Goal: Information Seeking & Learning: Get advice/opinions

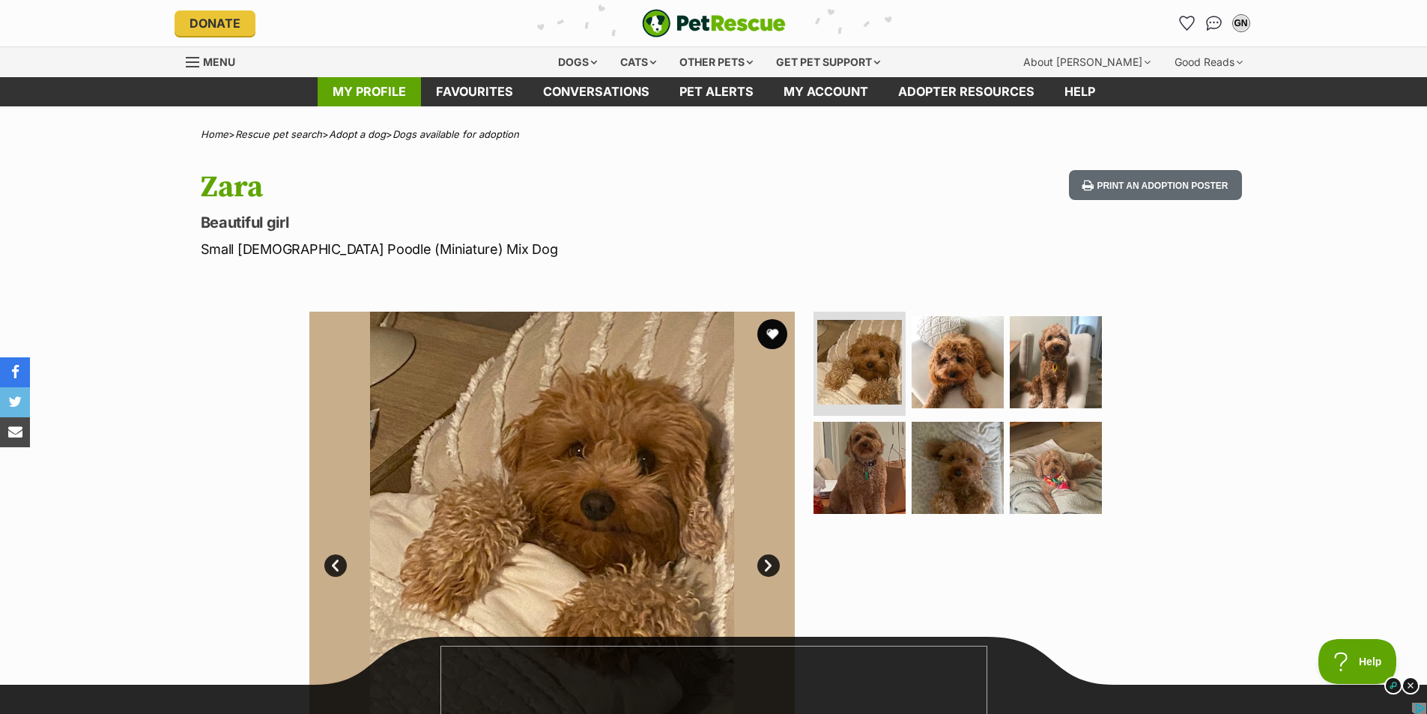
click at [366, 91] on link "My profile" at bounding box center [369, 91] width 103 height 29
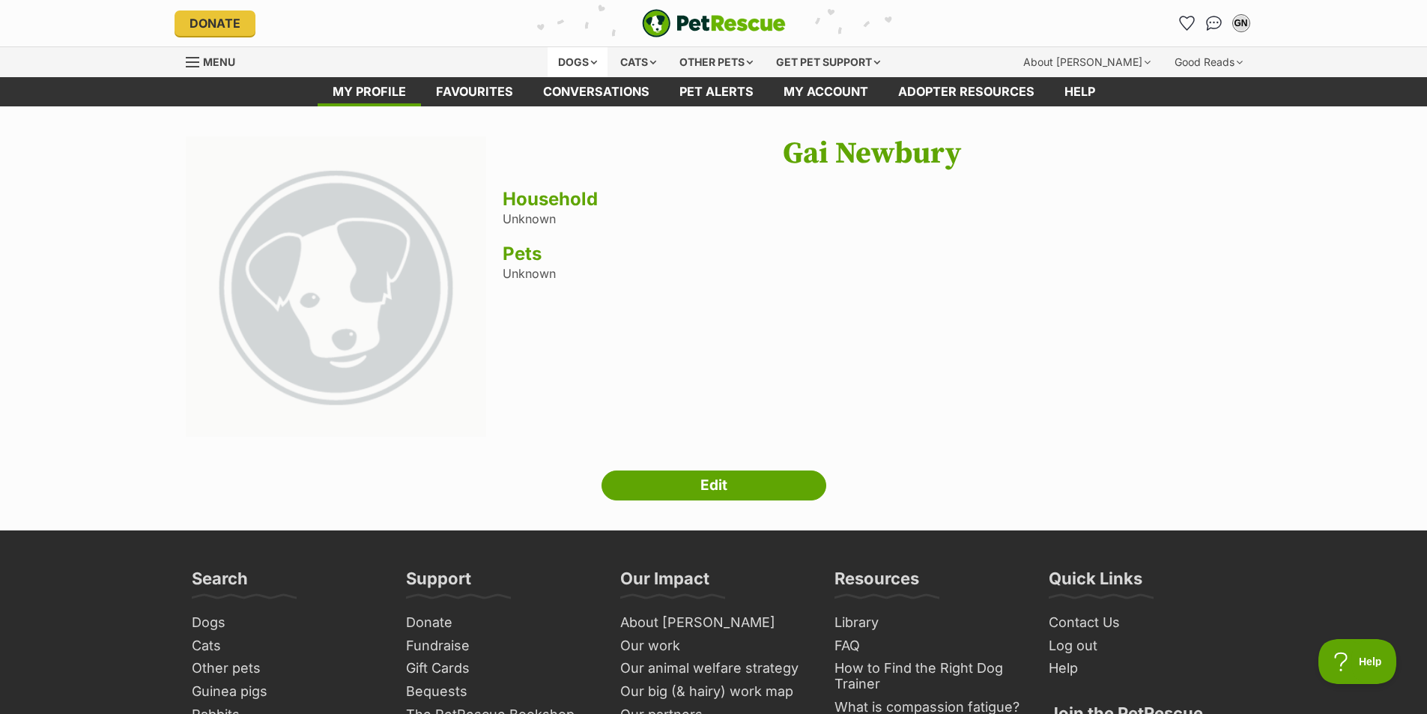
click at [570, 61] on div "Dogs" at bounding box center [578, 62] width 60 height 30
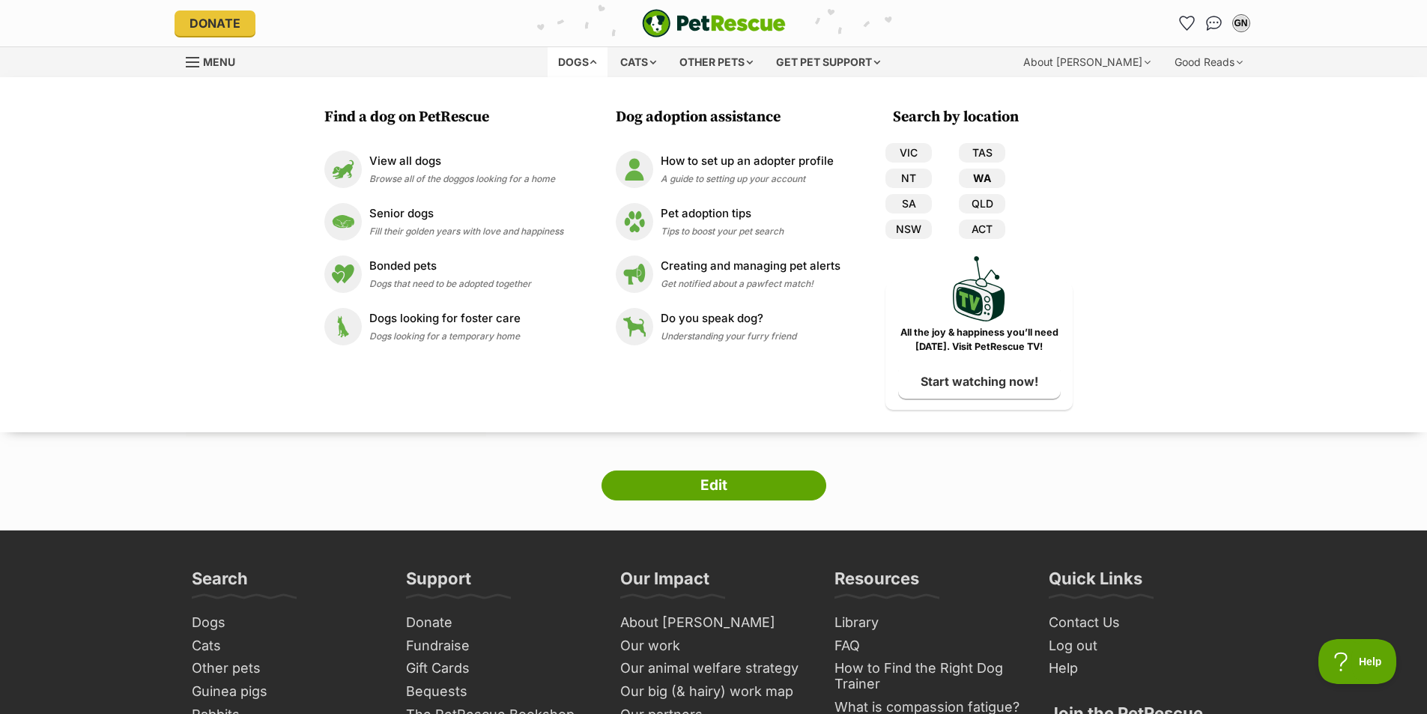
click at [988, 177] on link "WA" at bounding box center [982, 178] width 46 height 19
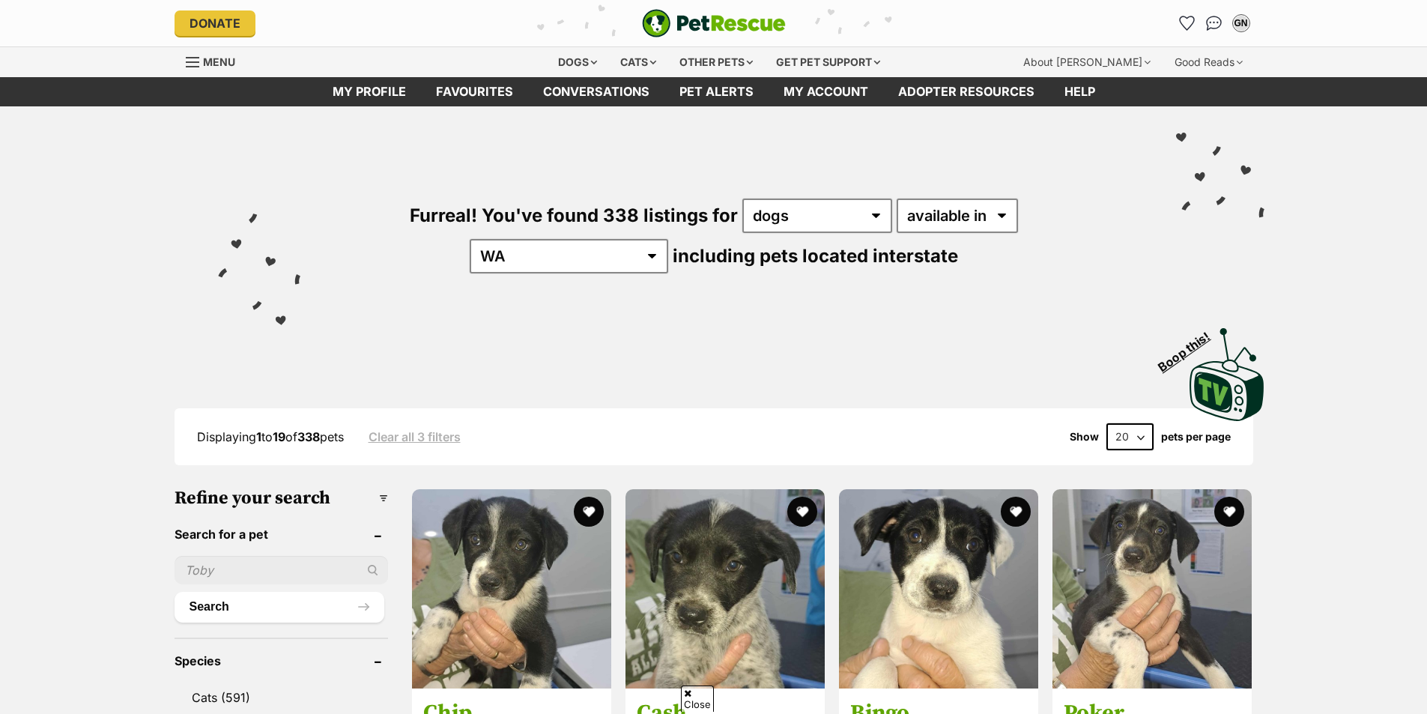
scroll to position [375, 0]
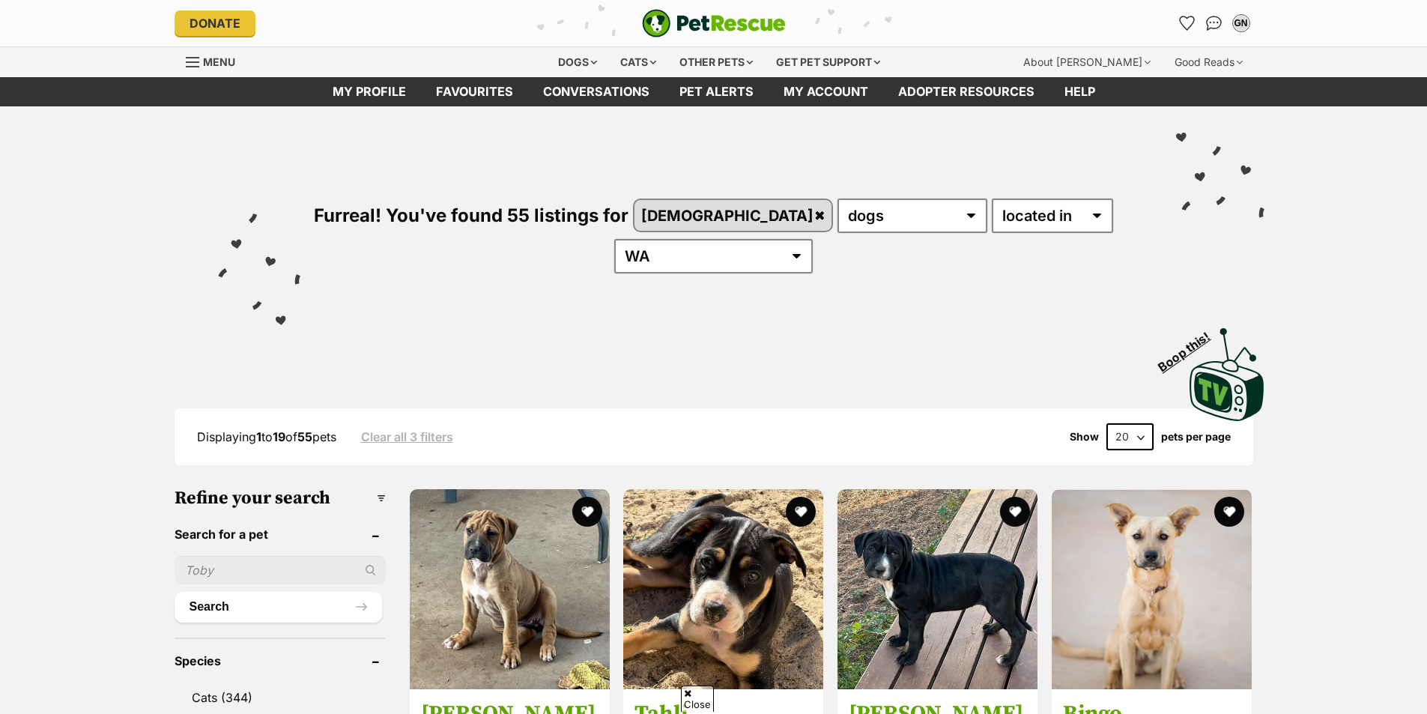
scroll to position [1124, 0]
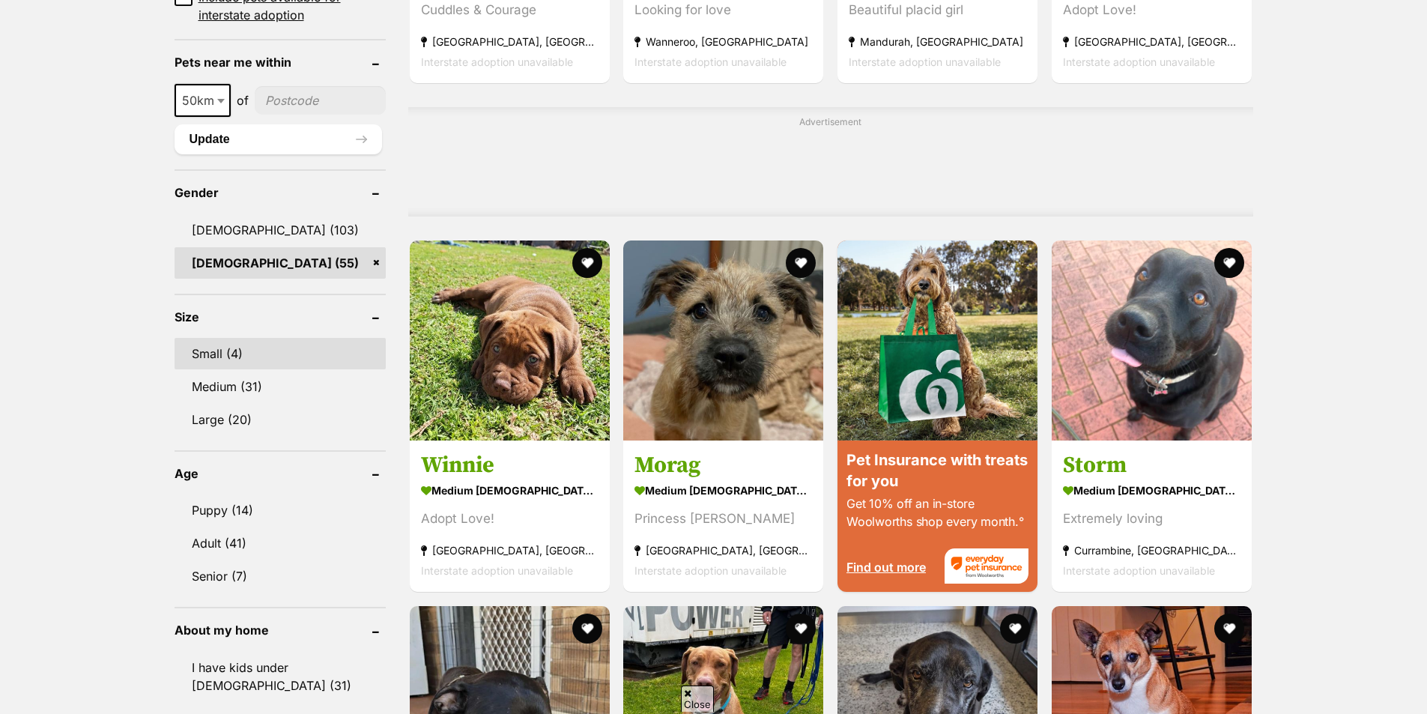
click at [236, 338] on link "Small (4)" at bounding box center [280, 353] width 211 height 31
